Goal: Information Seeking & Learning: Compare options

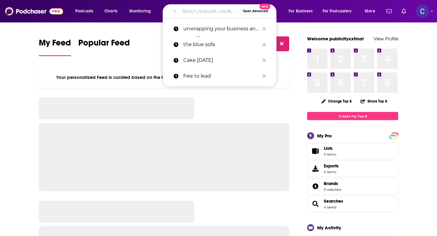
click at [193, 12] on input "Search podcasts, credits, & more..." at bounding box center [209, 11] width 61 height 10
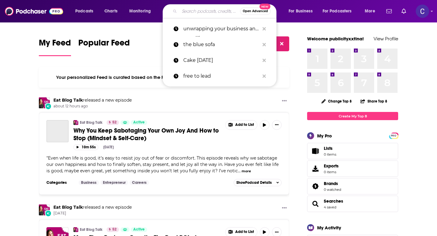
paste input "Career Everywhere"
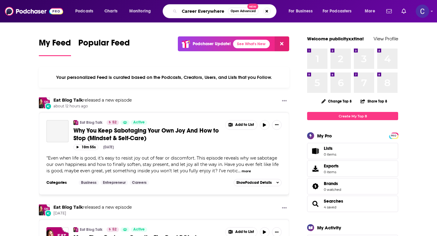
type input "Career Everywhere"
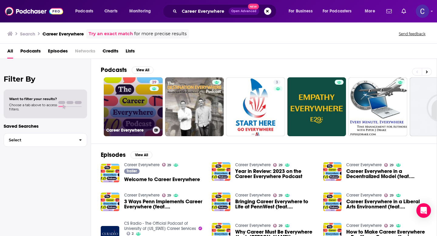
click at [140, 100] on link "29 Career Everywhere" at bounding box center [133, 106] width 59 height 59
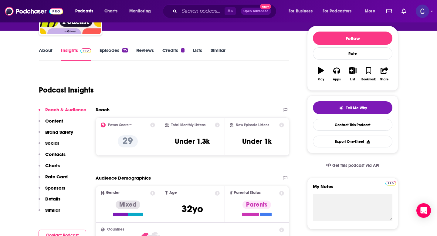
scroll to position [72, 0]
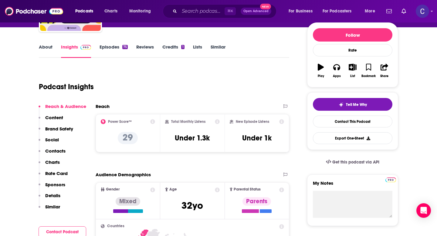
click at [215, 46] on link "Similar" at bounding box center [217, 51] width 15 height 14
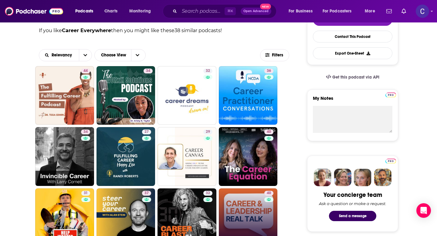
scroll to position [222, 0]
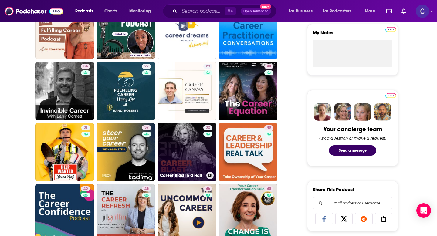
click at [207, 149] on div "32" at bounding box center [208, 148] width 11 height 47
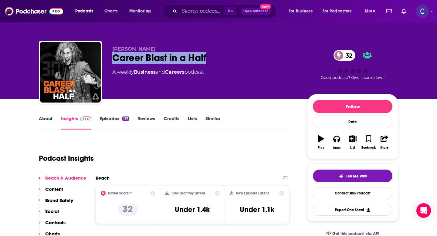
drag, startPoint x: 112, startPoint y: 58, endPoint x: 217, endPoint y: 58, distance: 105.2
click at [217, 58] on div "Career Blast in a Half 32" at bounding box center [204, 58] width 185 height 12
copy h2 "Career Blast in a Half"
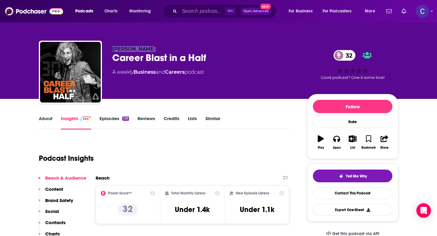
drag, startPoint x: 111, startPoint y: 48, endPoint x: 171, endPoint y: 48, distance: 60.3
click at [171, 48] on div "[PERSON_NAME] Career Blast in a Half 32 A weekly Business and Careers podcast 3…" at bounding box center [218, 73] width 359 height 65
copy span "[PERSON_NAME]"
click at [207, 120] on link "Similar" at bounding box center [212, 123] width 15 height 14
